Goal: Download file/media

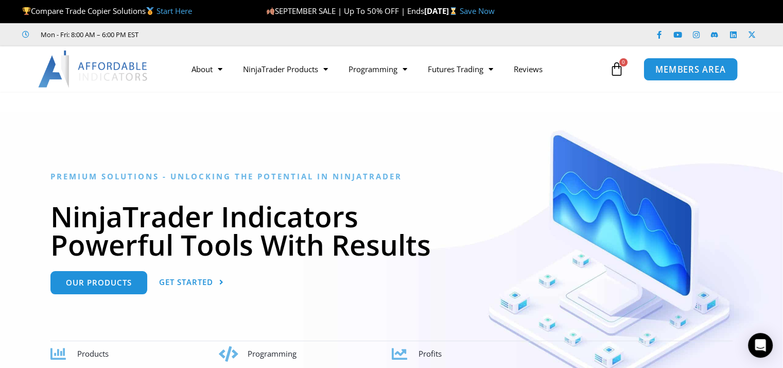
click at [717, 75] on link "MEMBERS AREA" at bounding box center [691, 68] width 94 height 23
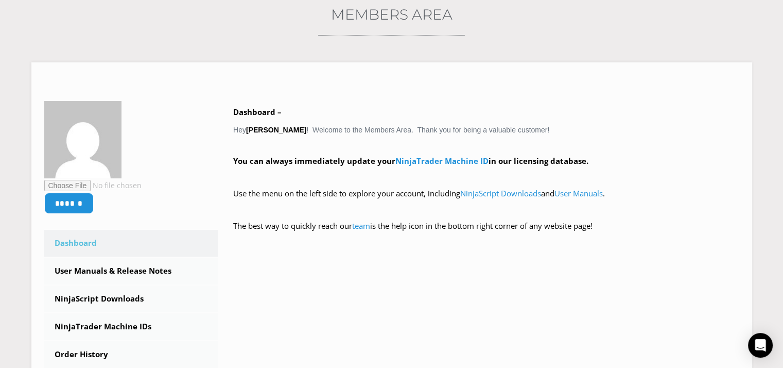
scroll to position [154, 0]
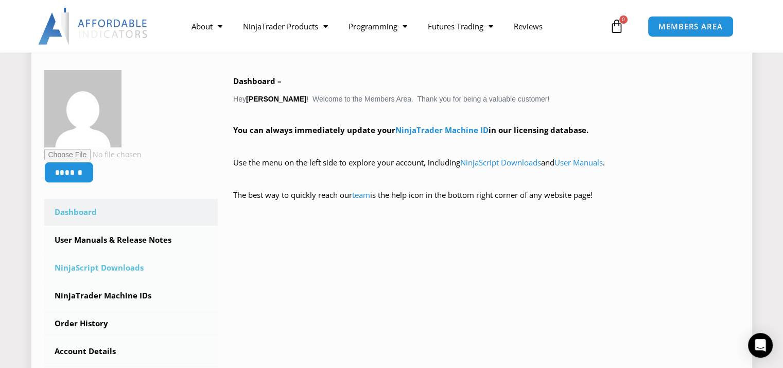
click at [120, 267] on link "NinjaScript Downloads" at bounding box center [131, 267] width 174 height 27
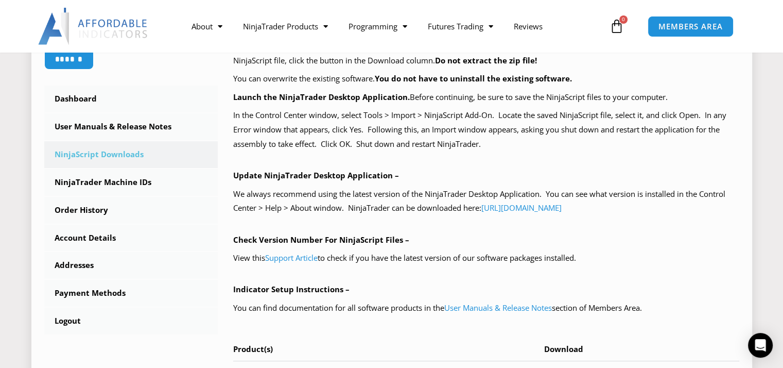
scroll to position [463, 0]
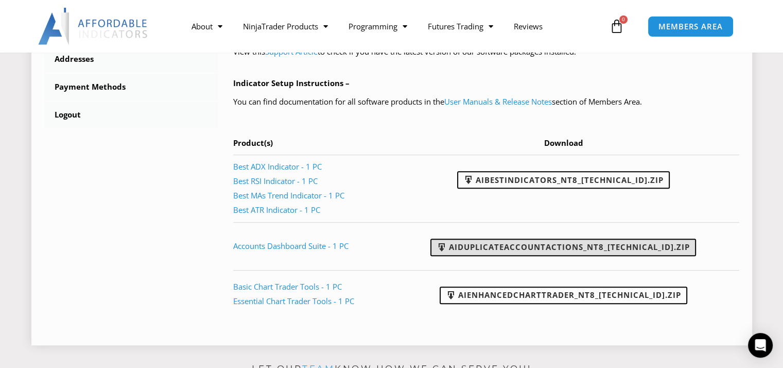
click at [488, 245] on link "AIDuplicateAccountActions_NT8_[TECHNICAL_ID].zip" at bounding box center [563, 247] width 266 height 18
click at [319, 245] on link "Accounts Dashboard Suite - 1 PC" at bounding box center [290, 245] width 115 height 10
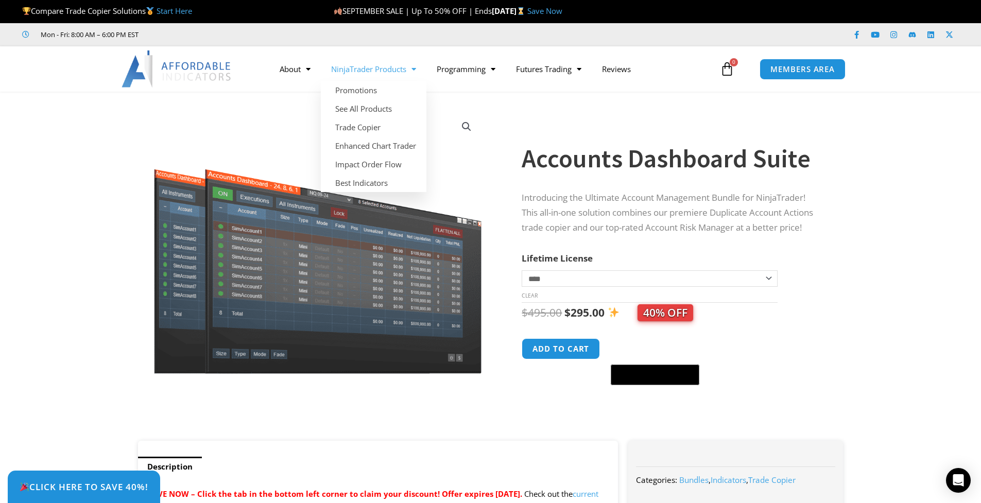
click at [382, 71] on link "NinjaTrader Products" at bounding box center [374, 69] width 106 height 24
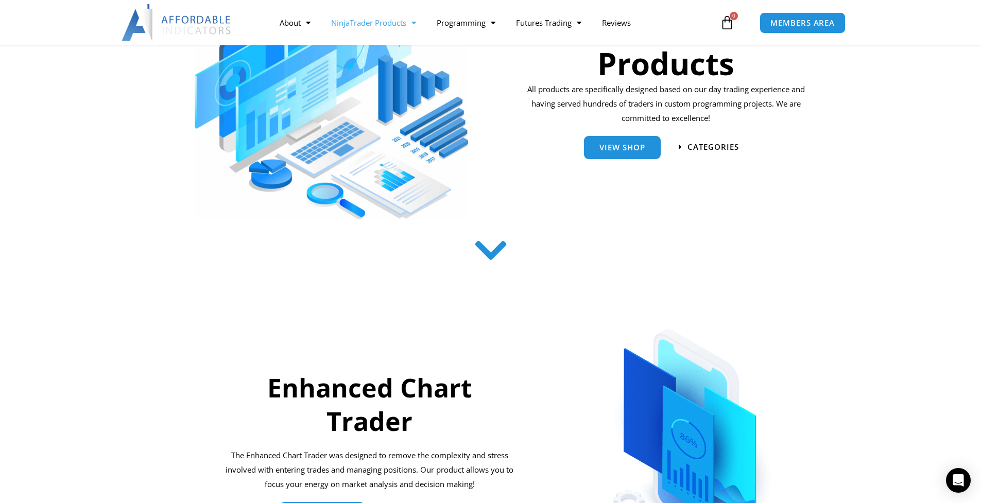
scroll to position [51, 0]
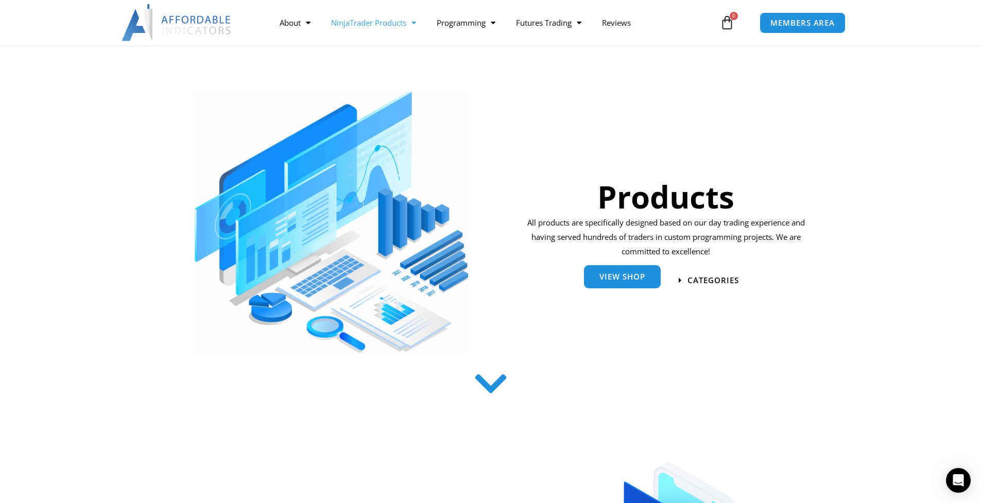
click at [624, 283] on link "View Shop" at bounding box center [622, 276] width 77 height 23
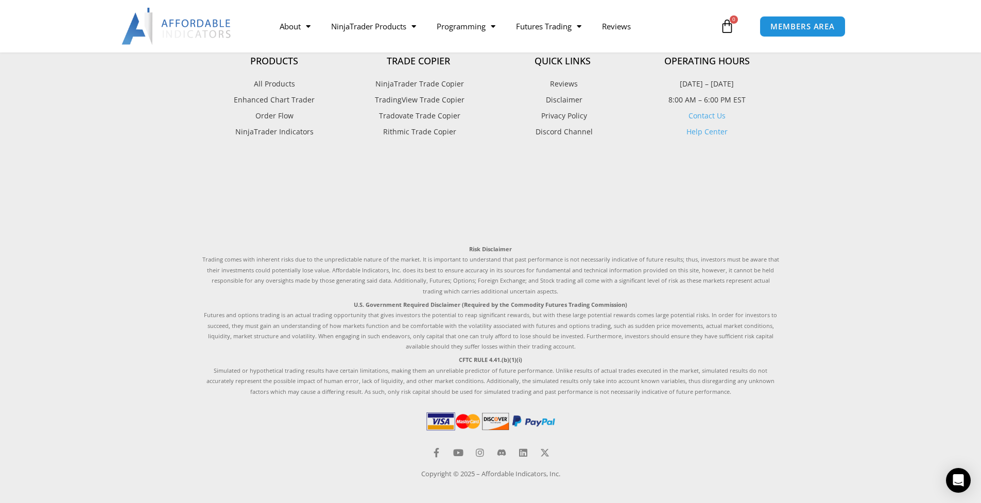
scroll to position [2733, 0]
